Goal: Navigation & Orientation: Find specific page/section

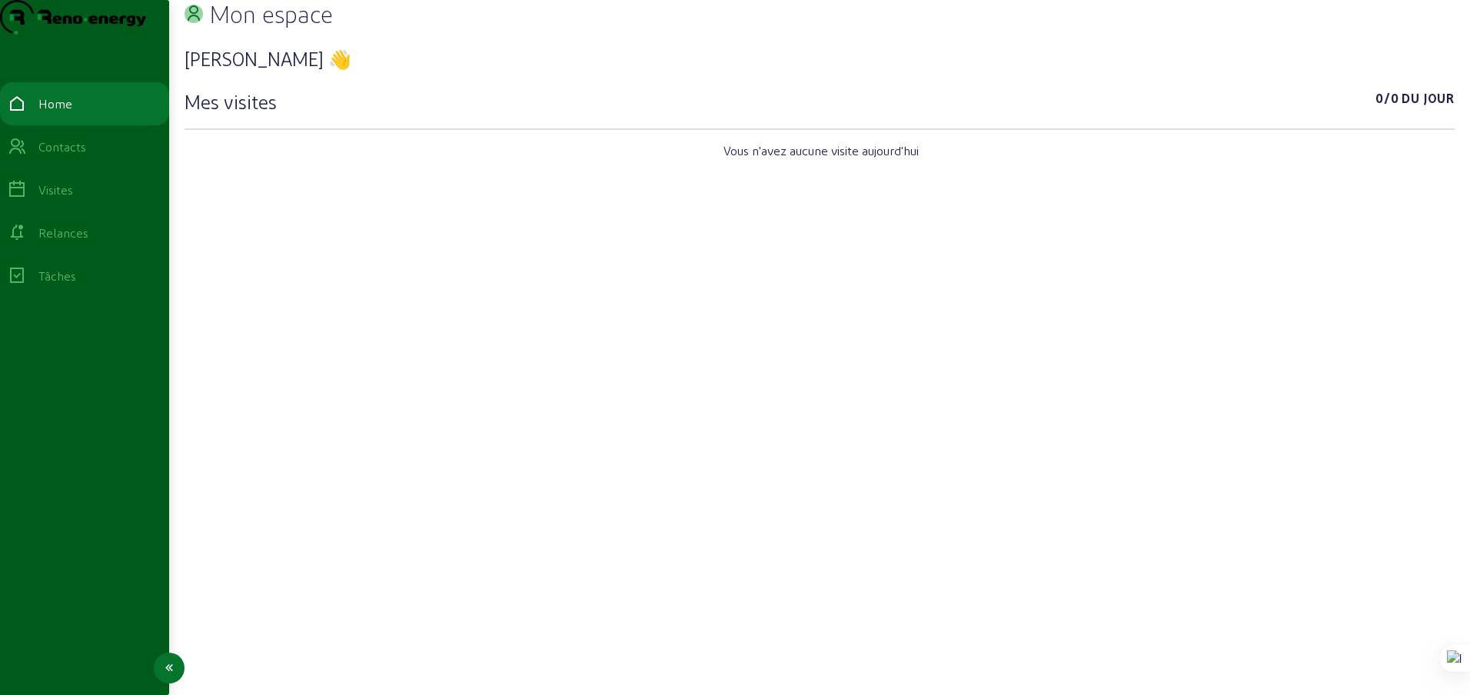
click at [72, 113] on div "Home" at bounding box center [55, 104] width 34 height 18
click at [69, 285] on div "Tâches" at bounding box center [57, 276] width 38 height 18
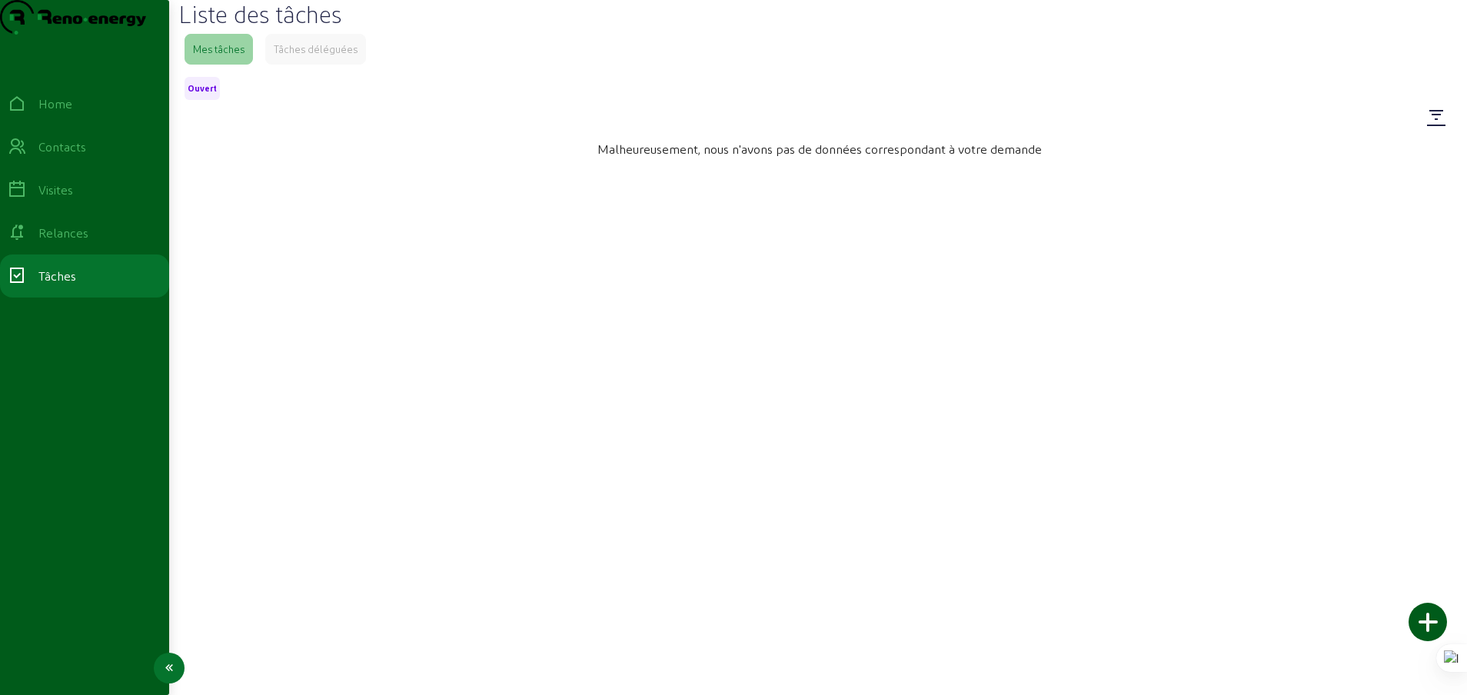
click at [70, 242] on div "Relances" at bounding box center [63, 233] width 50 height 18
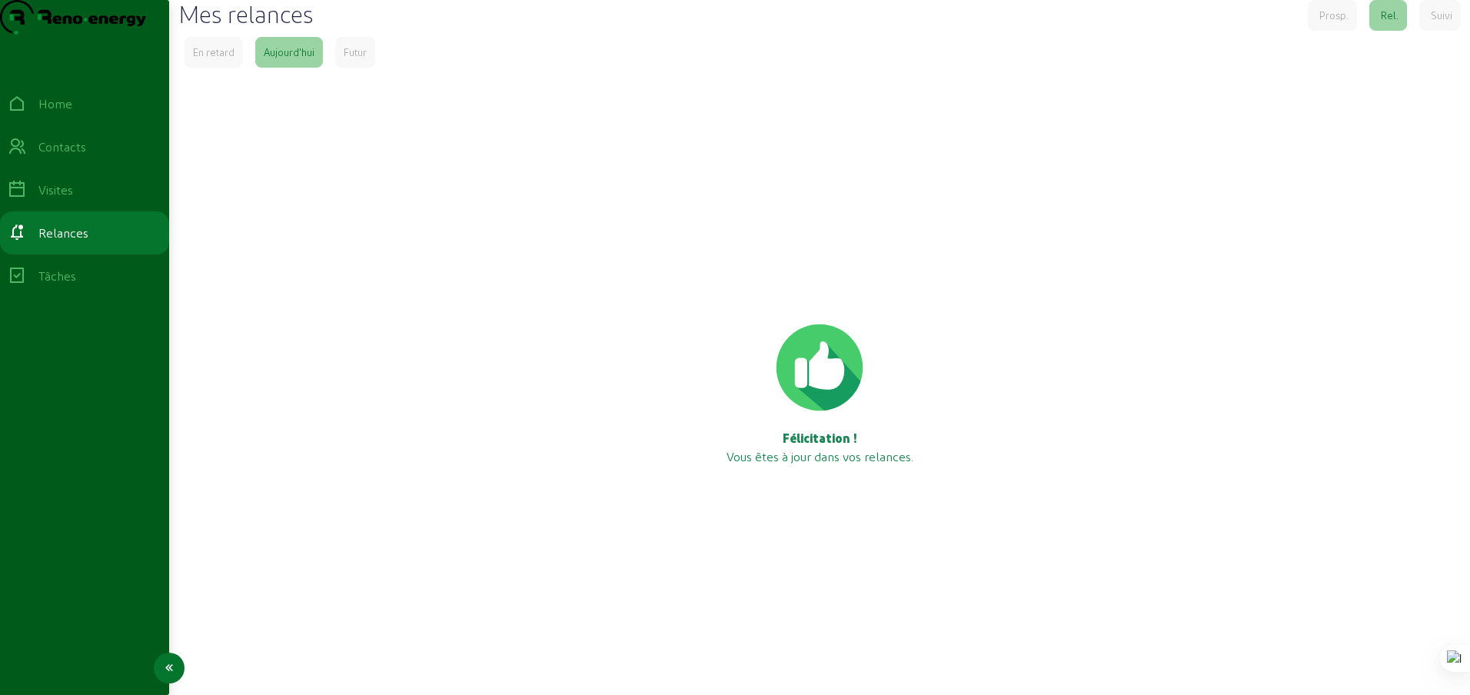
click at [71, 199] on div "Visites" at bounding box center [55, 190] width 35 height 18
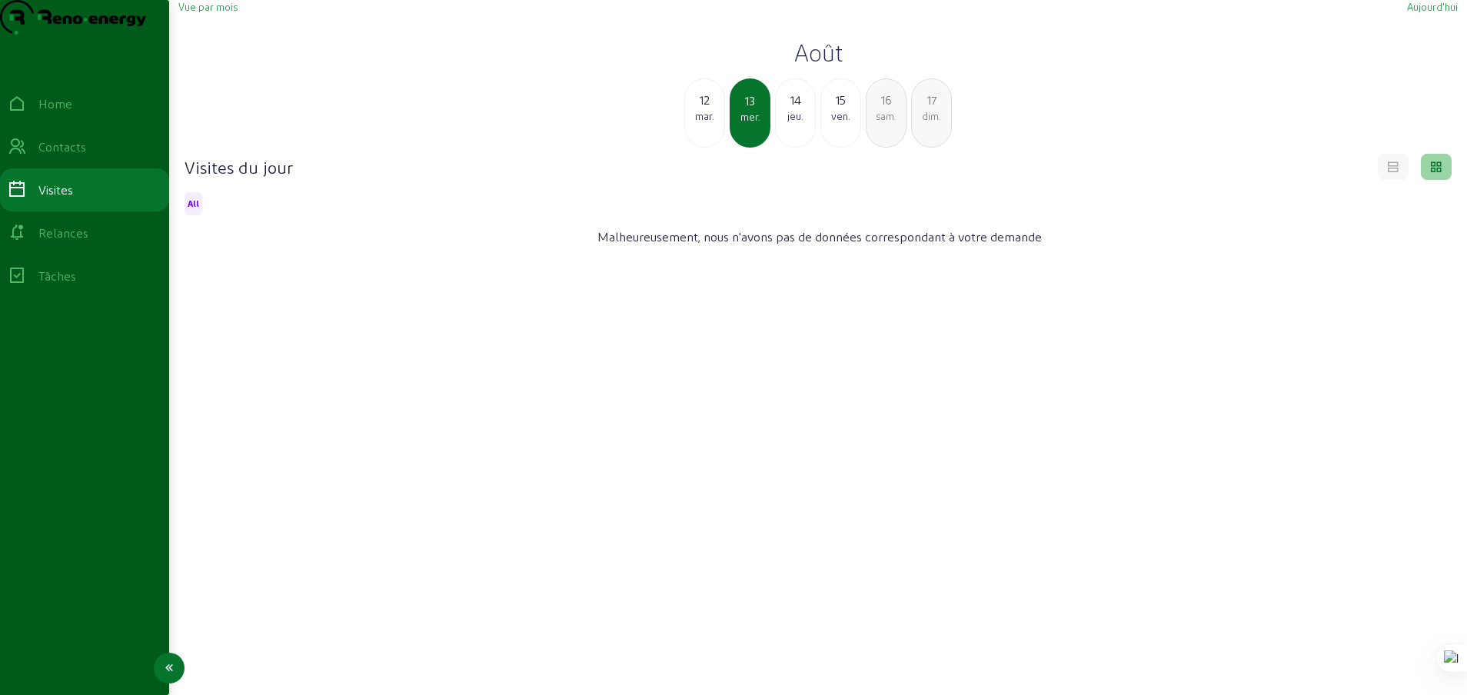
click at [62, 242] on div "Relances" at bounding box center [63, 233] width 50 height 18
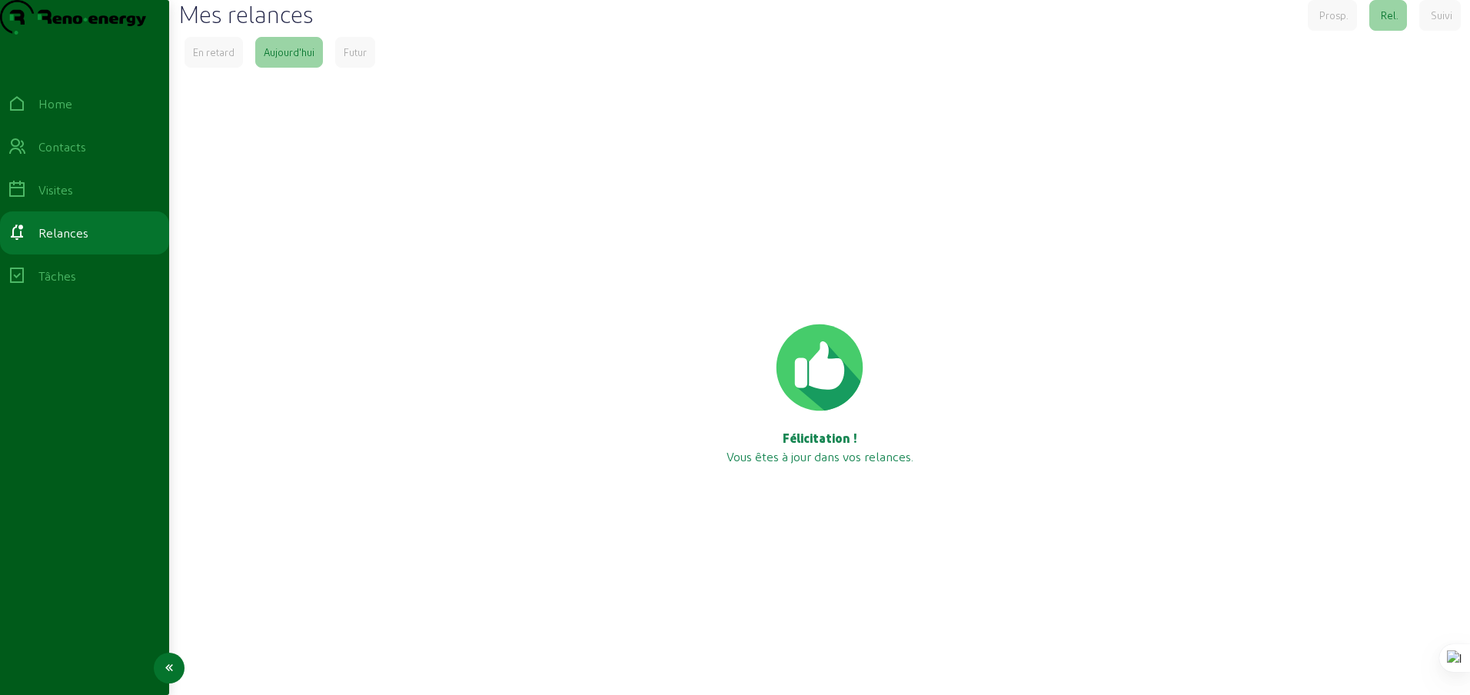
click at [65, 199] on div "Visites" at bounding box center [55, 190] width 35 height 18
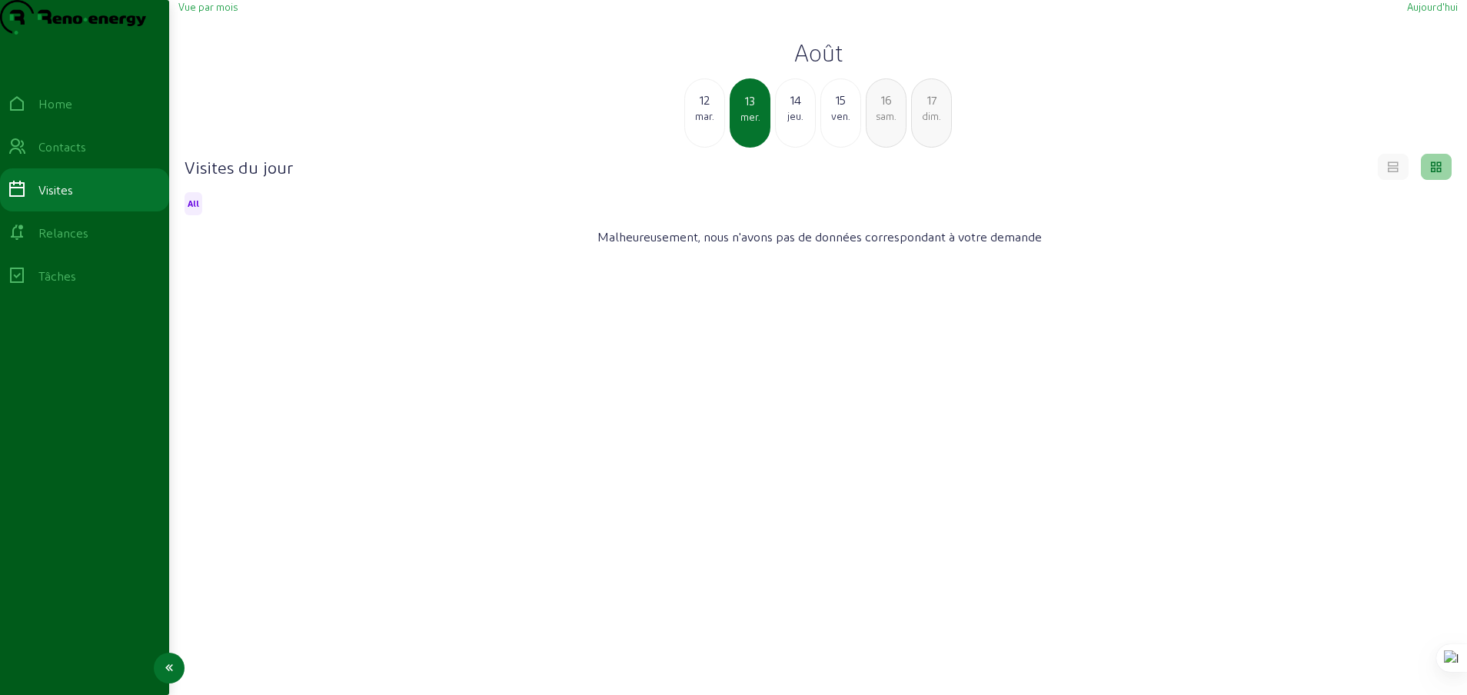
click at [73, 156] on div "Contacts" at bounding box center [62, 147] width 48 height 18
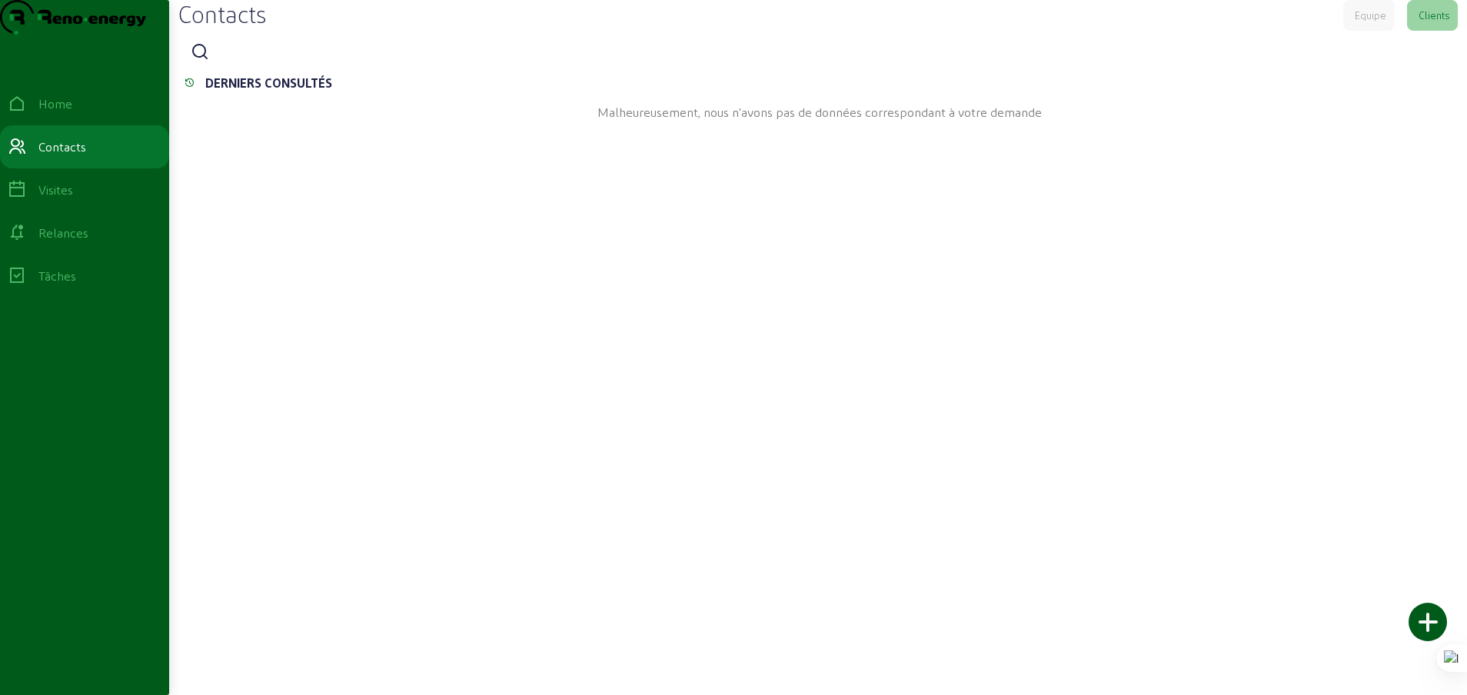
click at [1365, 22] on div "Equipe" at bounding box center [1371, 15] width 32 height 14
click at [1428, 22] on div "Clients" at bounding box center [1433, 15] width 31 height 14
click at [1429, 621] on div at bounding box center [1427, 622] width 38 height 38
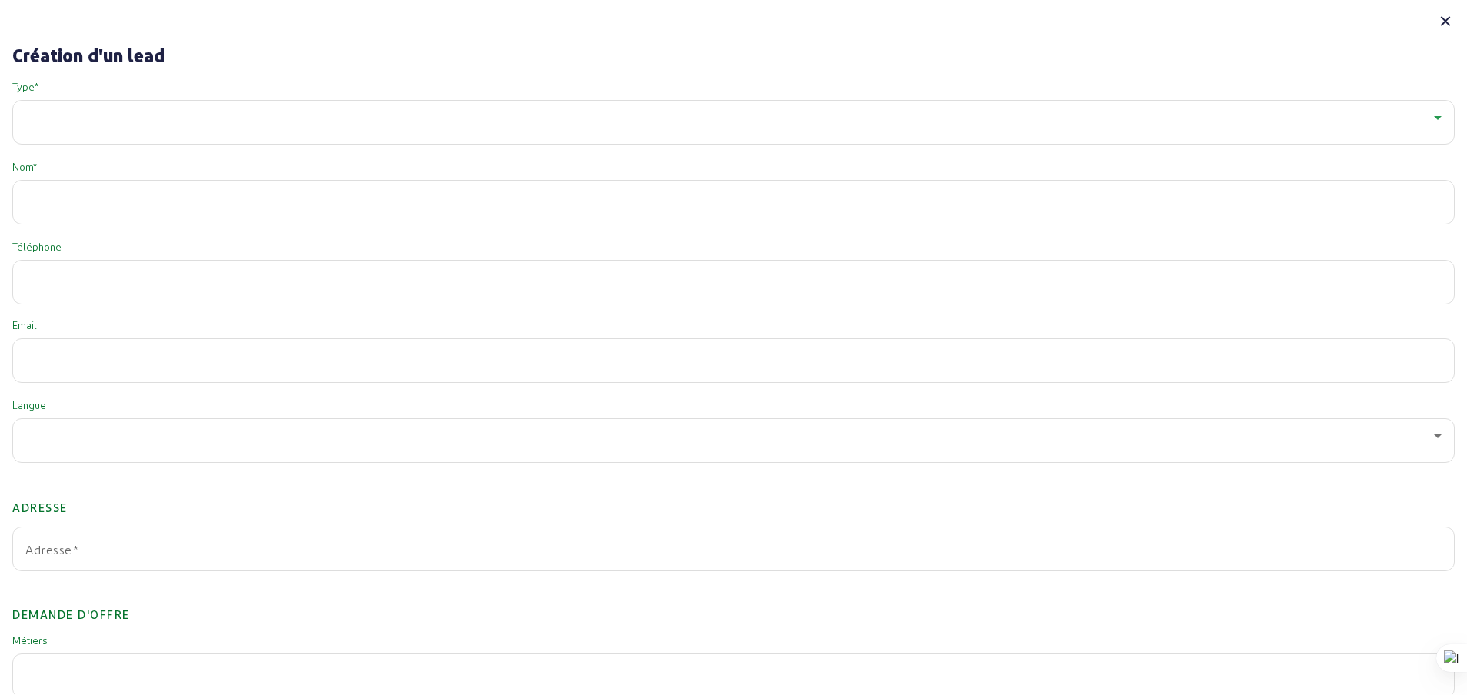
click at [1444, 22] on icon at bounding box center [733, 21] width 1442 height 18
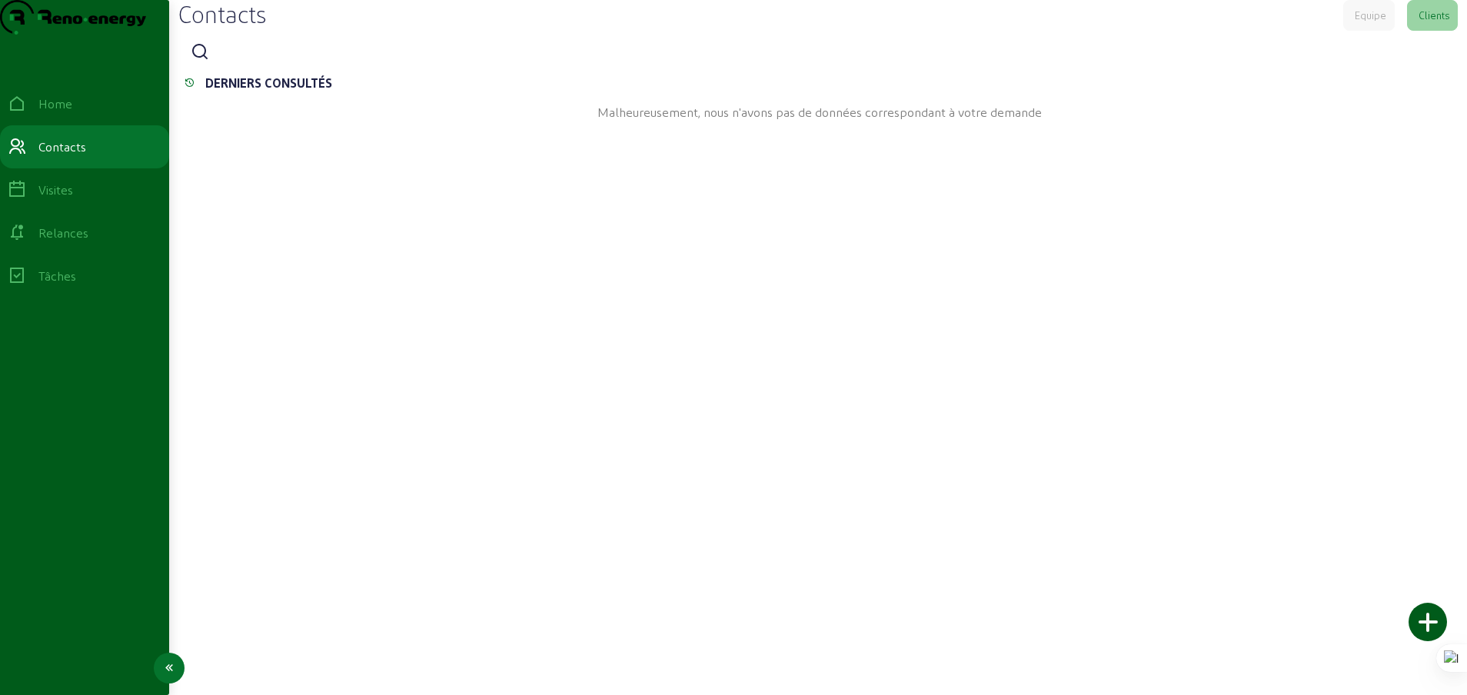
click at [67, 199] on div "Visites" at bounding box center [55, 190] width 35 height 18
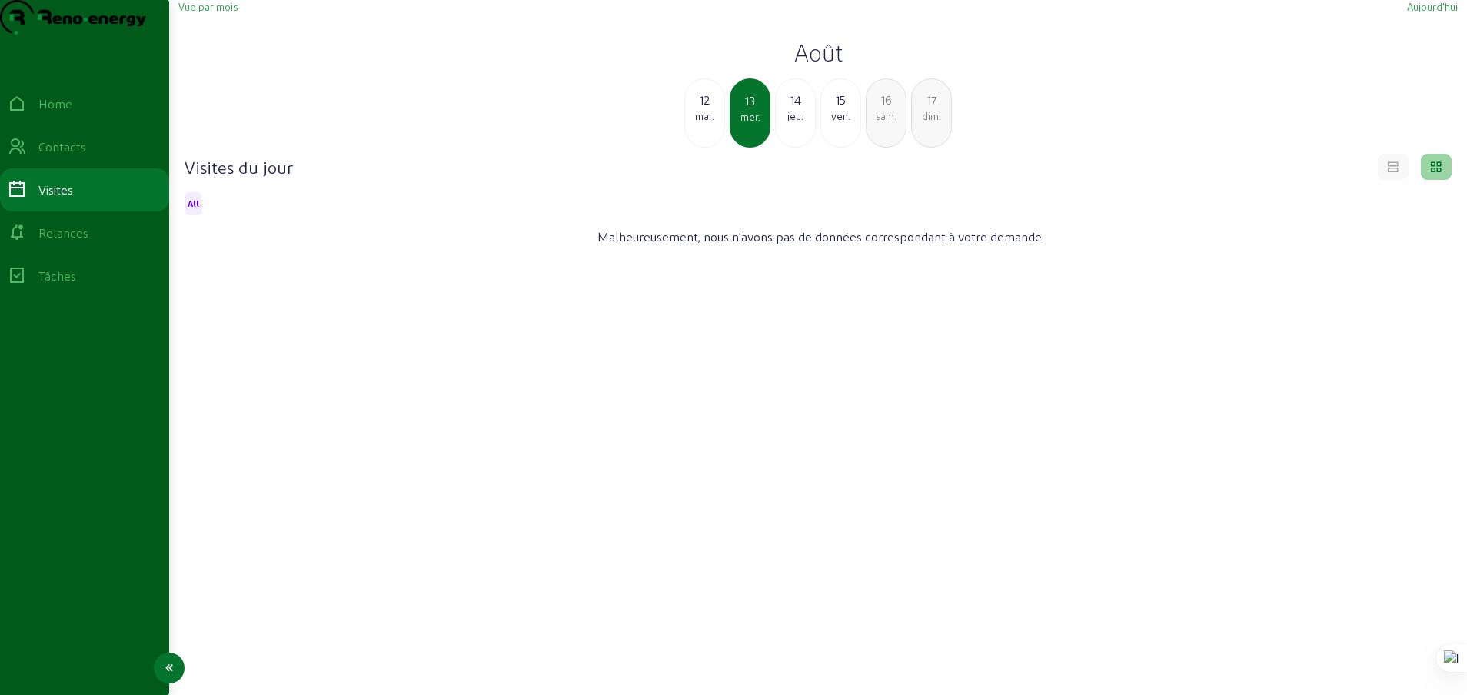
click at [52, 242] on div "Relances" at bounding box center [63, 233] width 50 height 18
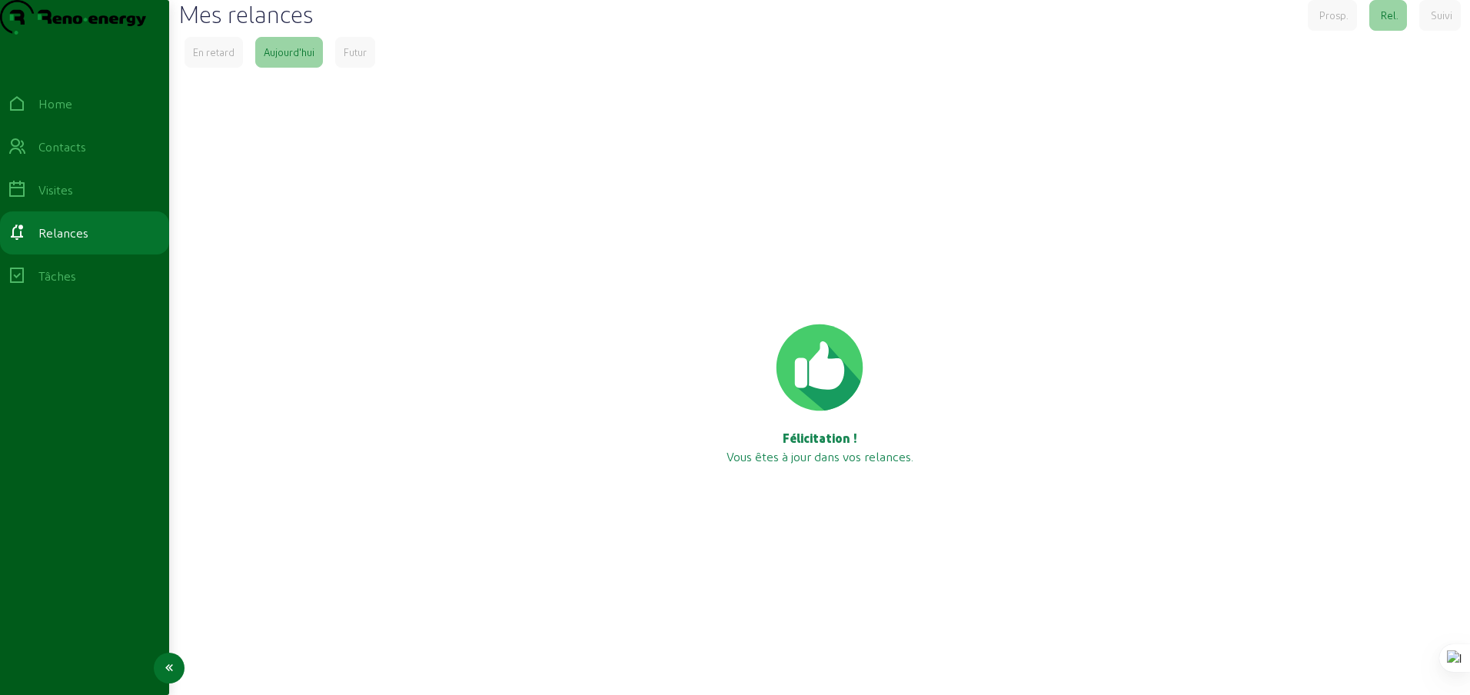
click at [170, 665] on icon at bounding box center [169, 668] width 18 height 18
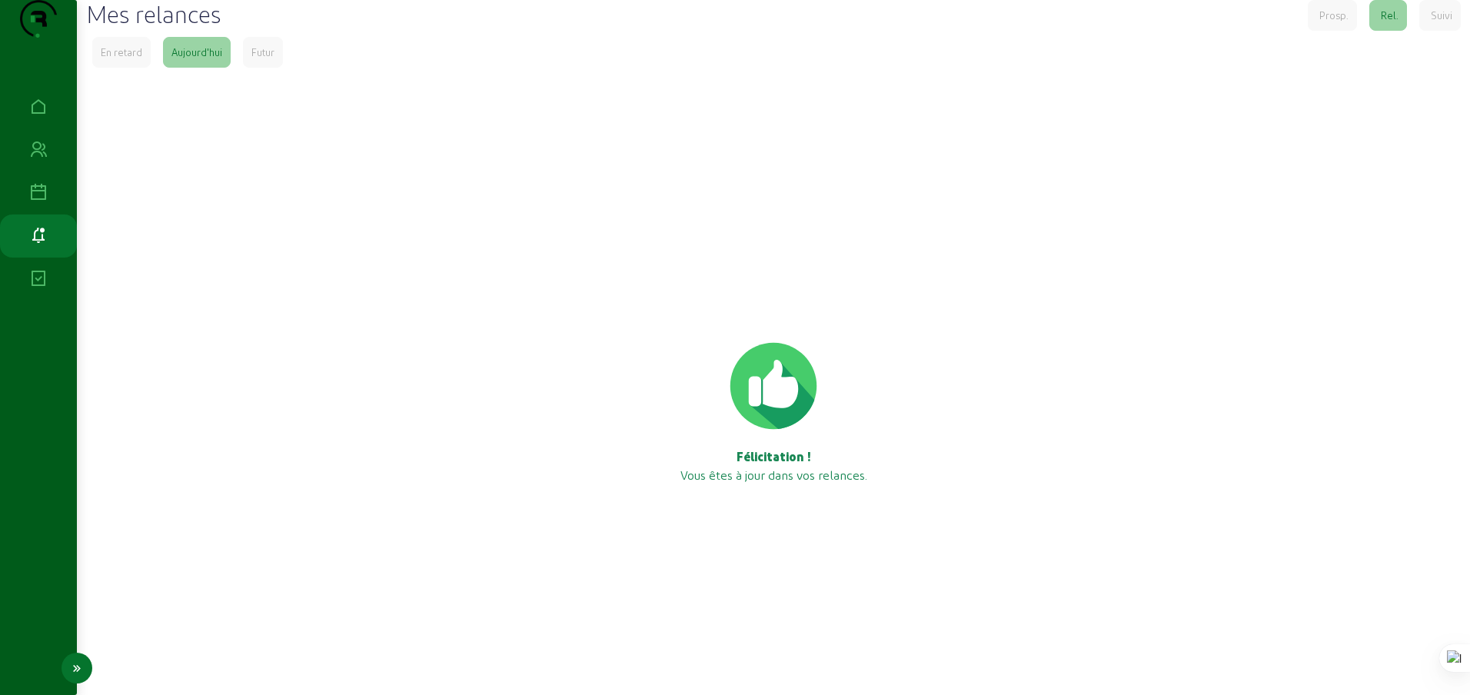
click at [75, 670] on icon at bounding box center [77, 668] width 18 height 18
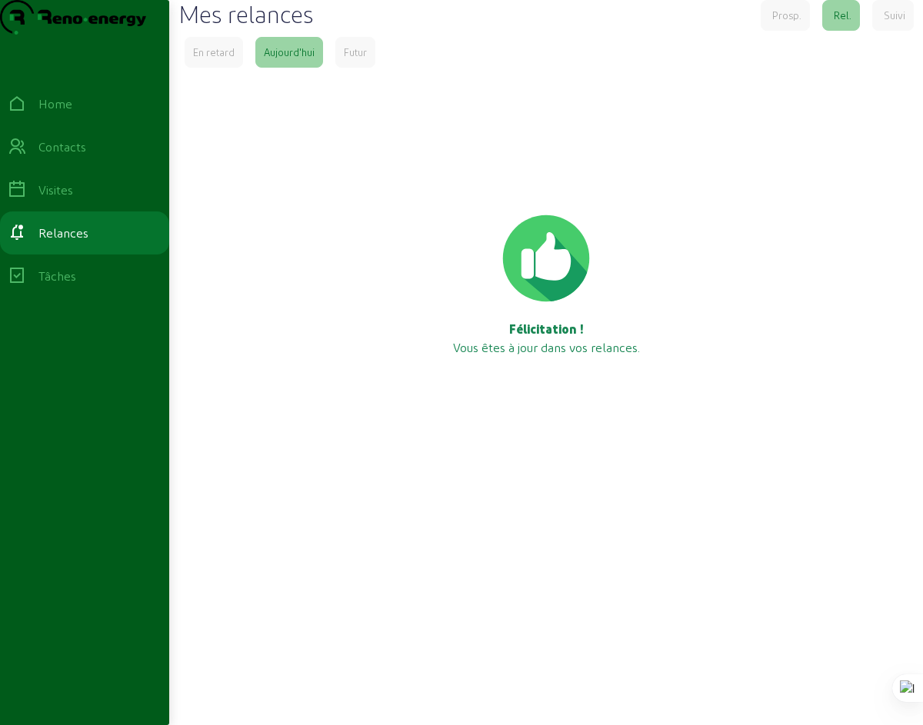
click at [786, 22] on div "Prosp." at bounding box center [786, 15] width 29 height 14
click at [62, 113] on div "Home" at bounding box center [55, 104] width 34 height 18
